Goal: Navigation & Orientation: Find specific page/section

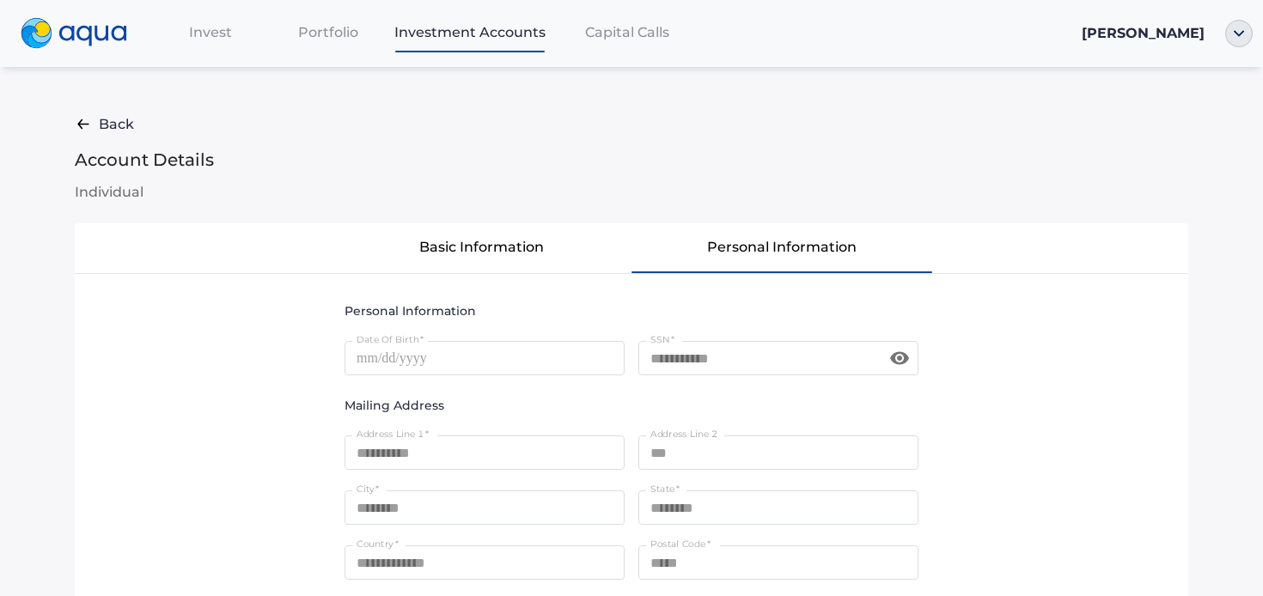
scroll to position [214, 0]
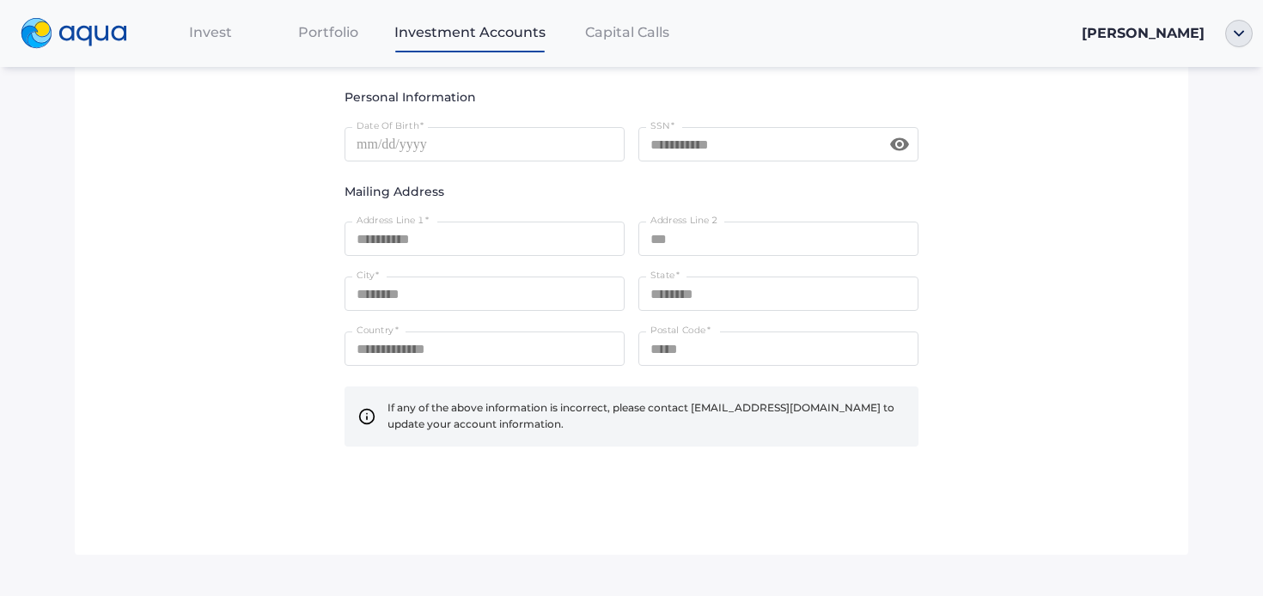
click at [632, 41] on div "Capital Calls" at bounding box center [626, 32] width 149 height 35
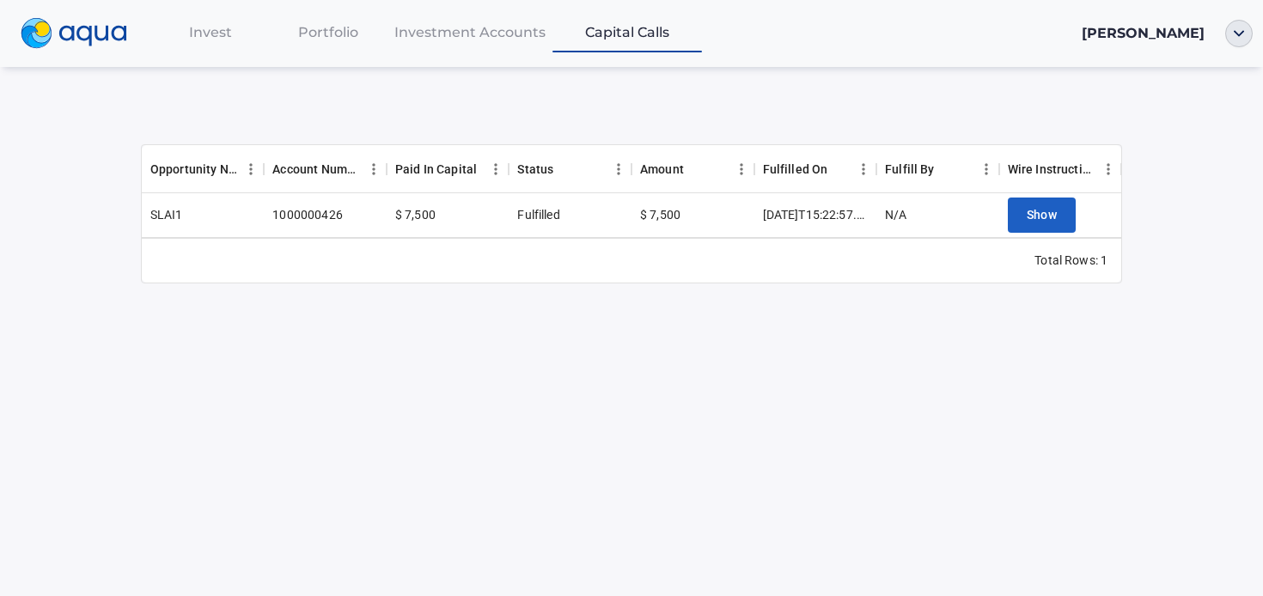
click at [1209, 39] on div "Invest Portfolio Investment Accounts Capital Calls [PERSON_NAME]" at bounding box center [701, 33] width 1101 height 37
click at [1242, 32] on img "button" at bounding box center [1238, 33] width 27 height 27
click at [1193, 57] on link "Profile" at bounding box center [1186, 63] width 113 height 17
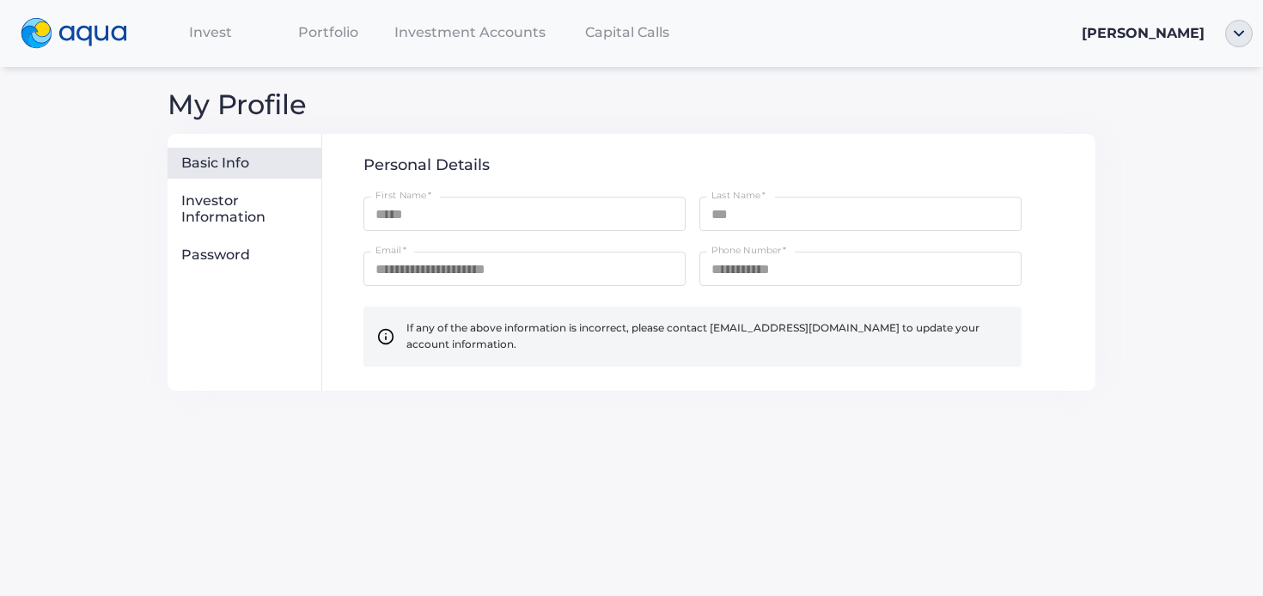
click at [763, 129] on div "My Profile" at bounding box center [631, 94] width 928 height 79
click at [203, 251] on div "Password" at bounding box center [247, 255] width 133 height 17
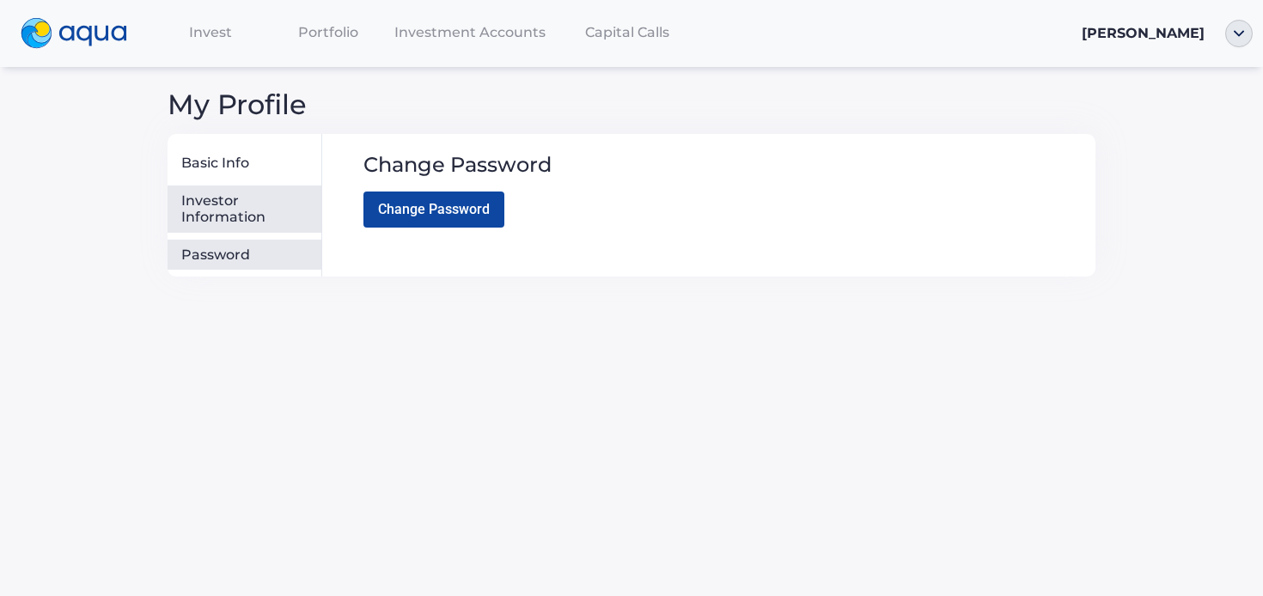
click at [228, 200] on div "Investor Information" at bounding box center [247, 208] width 133 height 33
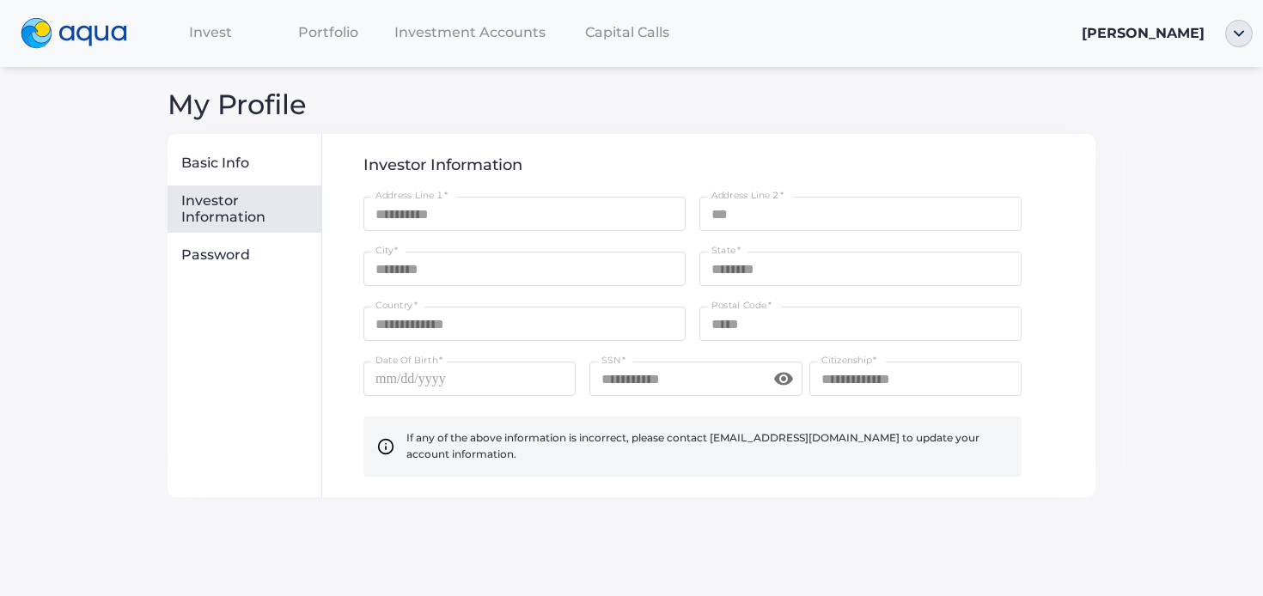
click at [629, 30] on span "Capital Calls" at bounding box center [627, 32] width 84 height 16
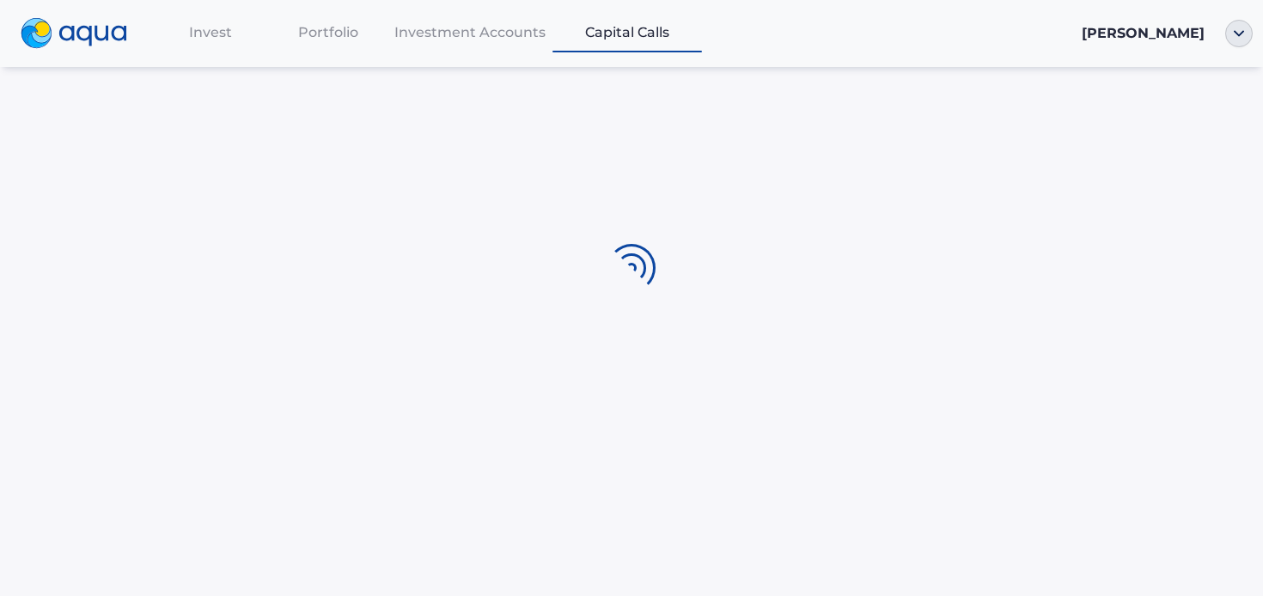
click at [447, 30] on span "Investment Accounts" at bounding box center [469, 32] width 151 height 16
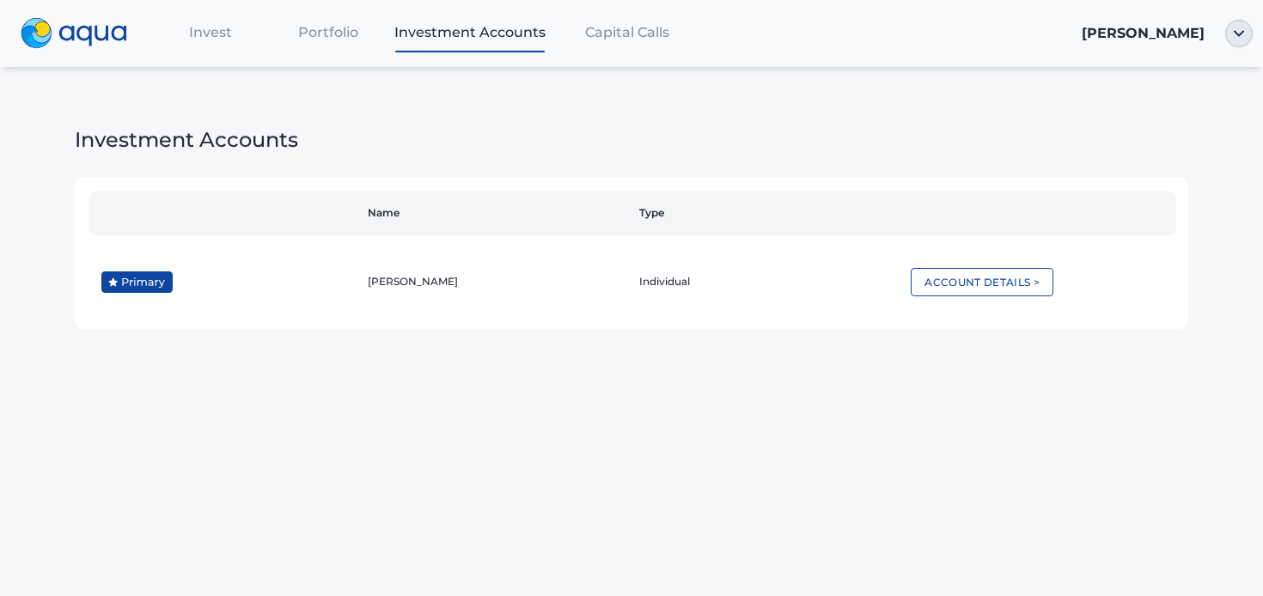
click at [114, 48] on img at bounding box center [74, 33] width 107 height 31
